Goal: Transaction & Acquisition: Purchase product/service

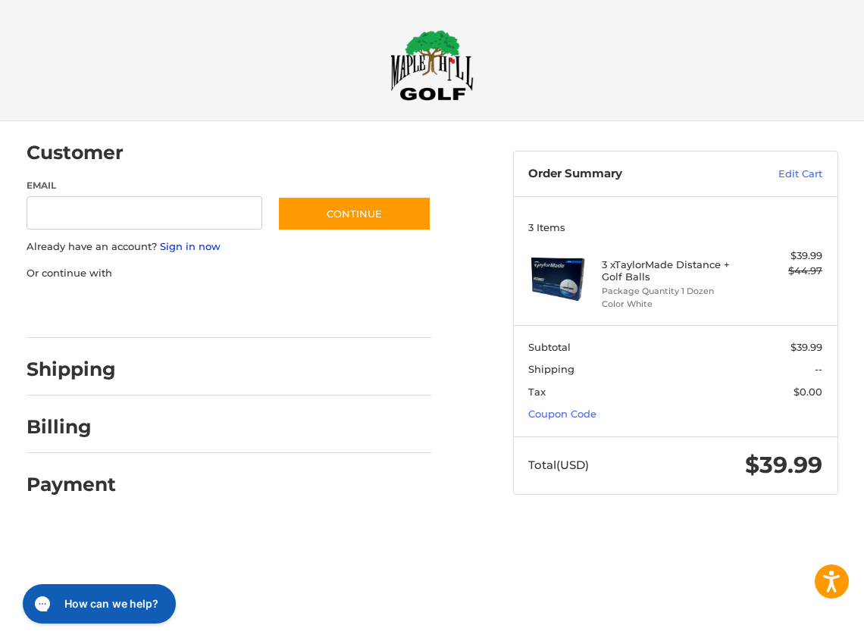
click at [180, 246] on link "Sign in now" at bounding box center [190, 246] width 61 height 12
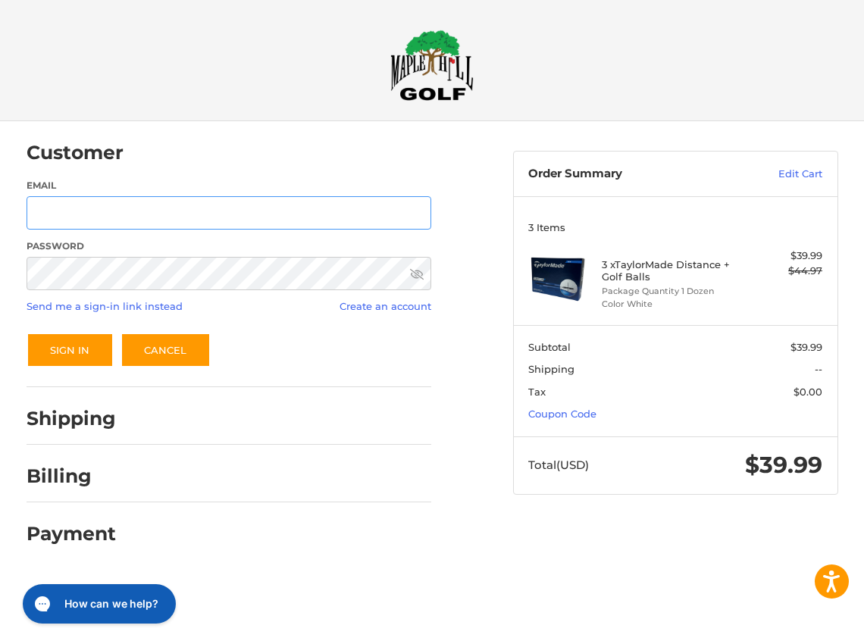
click at [126, 219] on input "Email" at bounding box center [229, 213] width 405 height 34
type input "**********"
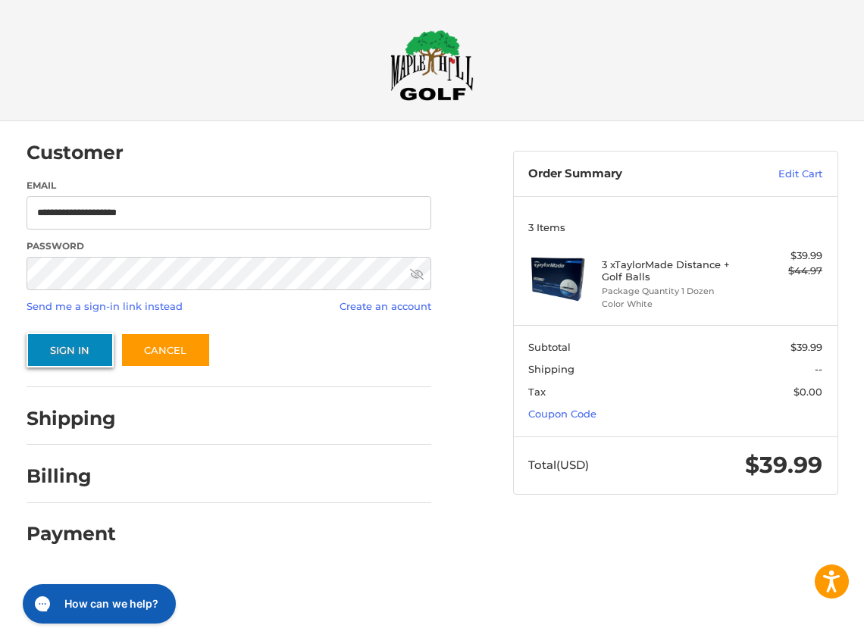
click at [60, 363] on button "Sign In" at bounding box center [70, 350] width 87 height 35
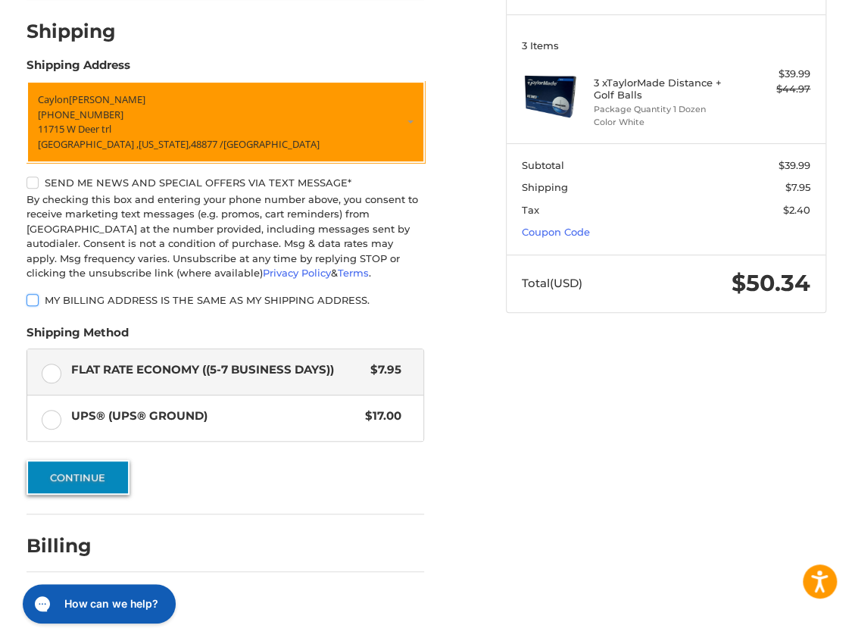
scroll to position [182, 0]
click at [105, 471] on button "Continue" at bounding box center [78, 477] width 103 height 35
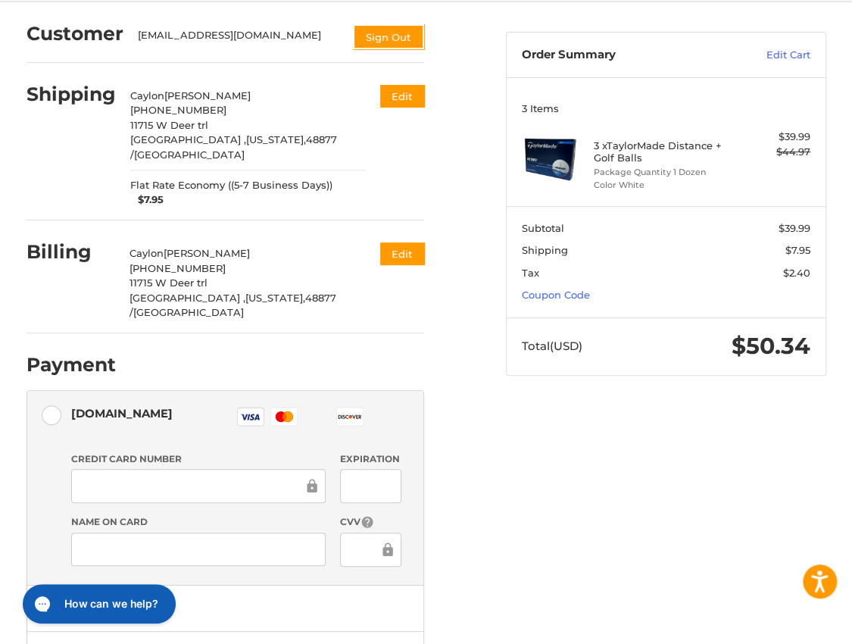
scroll to position [227, 0]
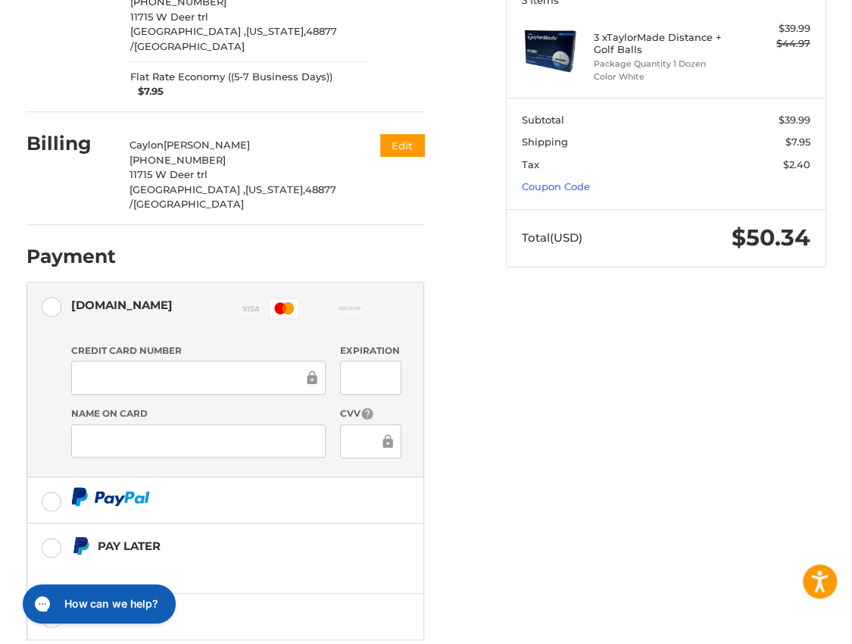
click at [346, 361] on div at bounding box center [370, 378] width 61 height 34
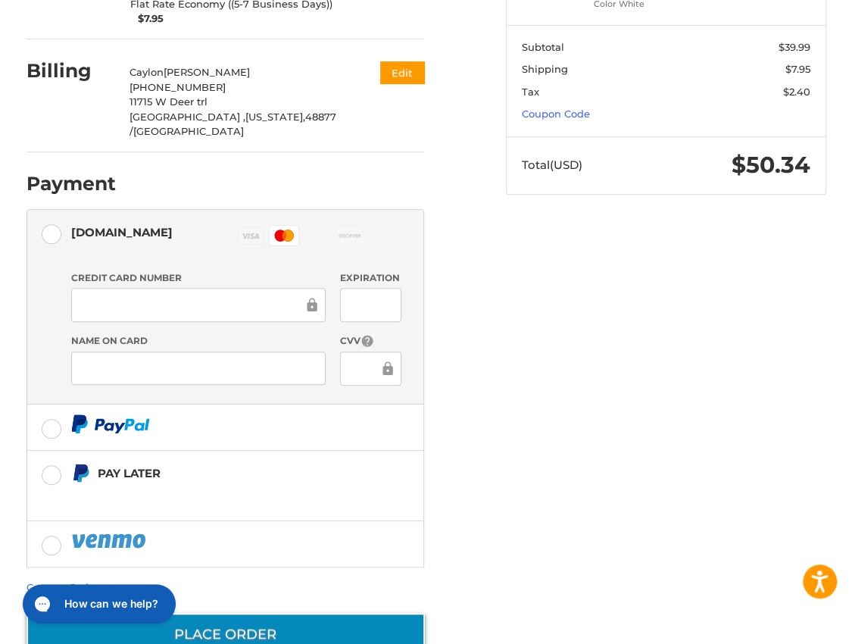
scroll to position [299, 0]
click at [245, 614] on button "Place Order" at bounding box center [226, 635] width 399 height 43
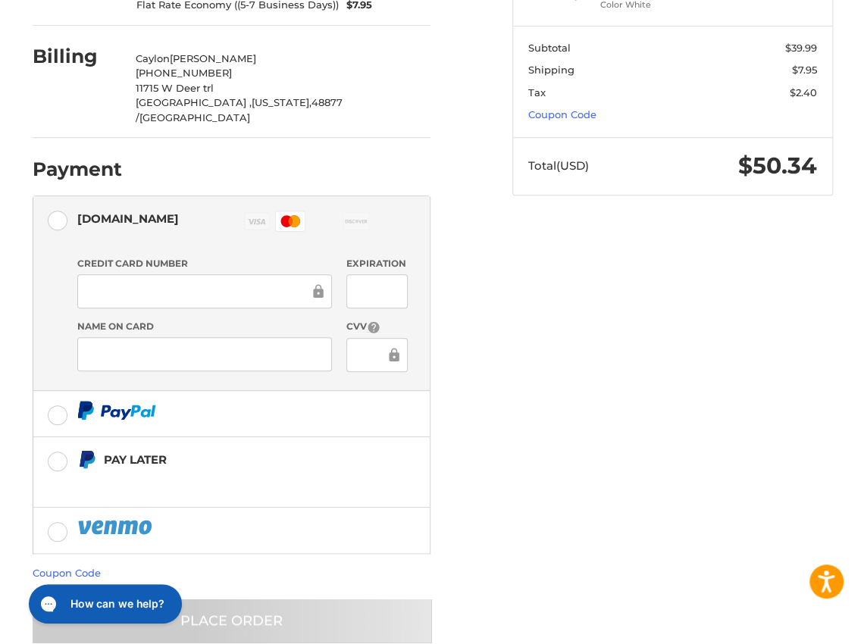
scroll to position [0, 0]
